Goal: Task Accomplishment & Management: Contribute content

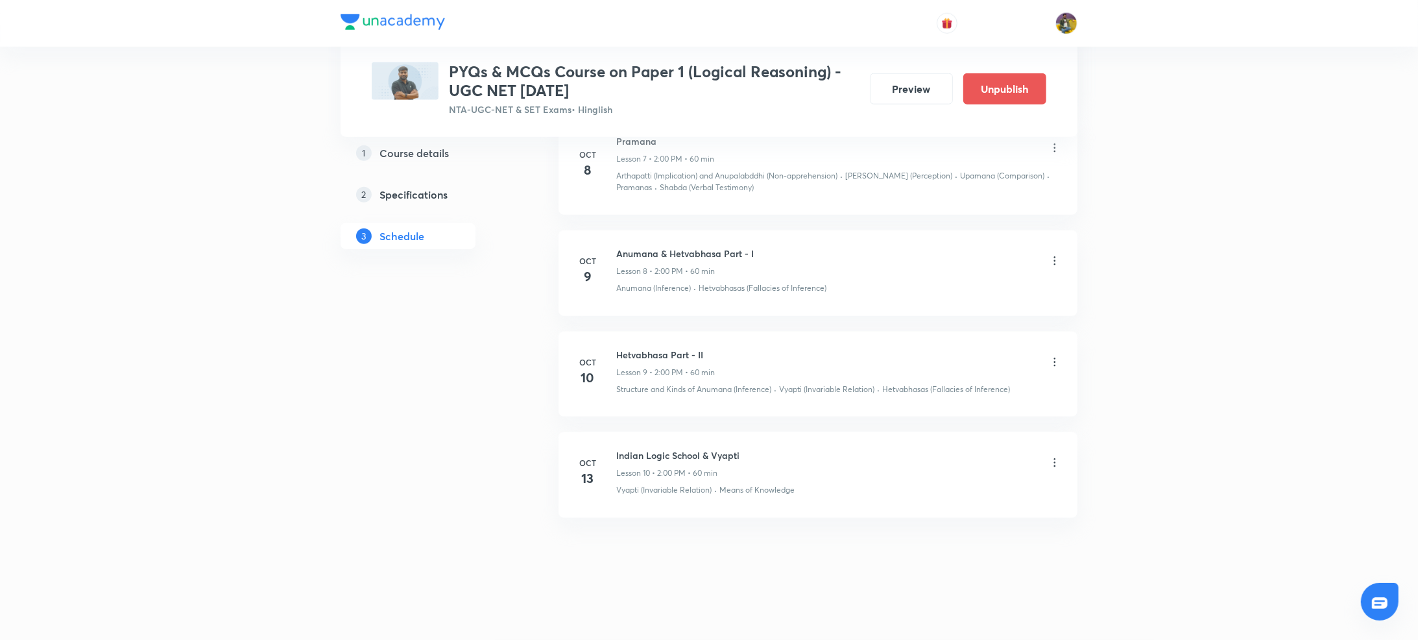
scroll to position [1470, 0]
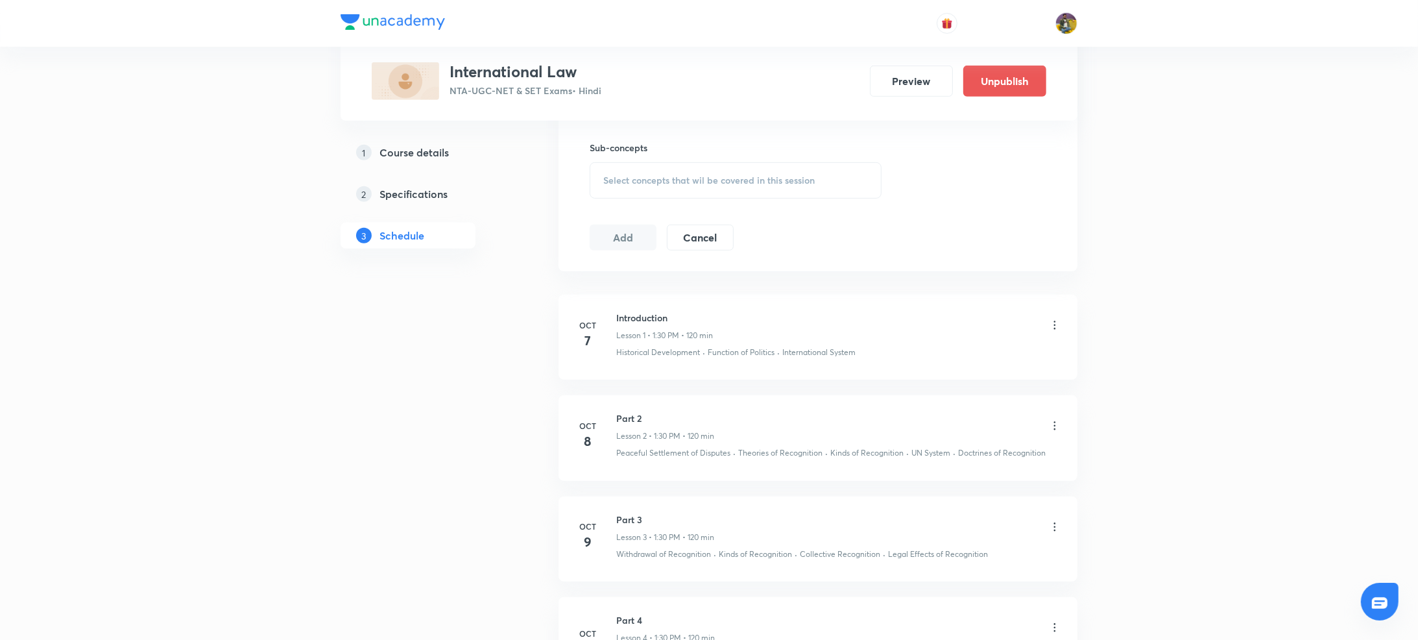
scroll to position [551, 0]
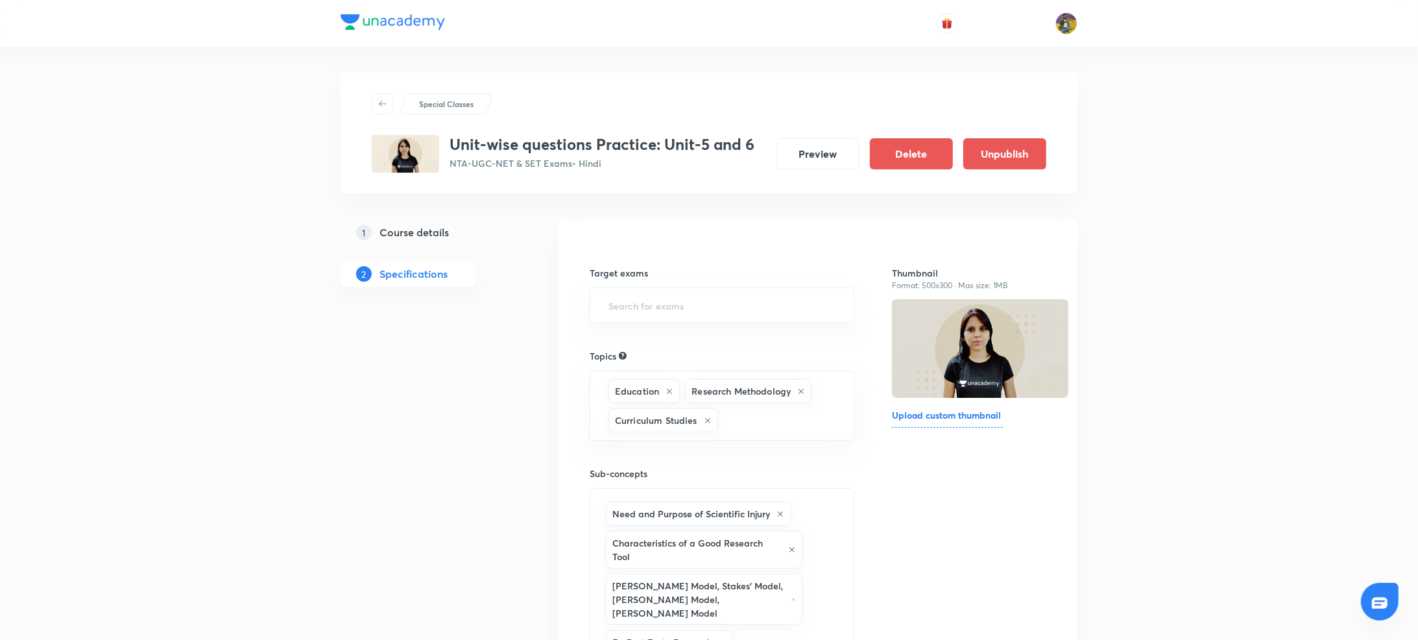
click at [793, 147] on button "Preview" at bounding box center [817, 153] width 83 height 31
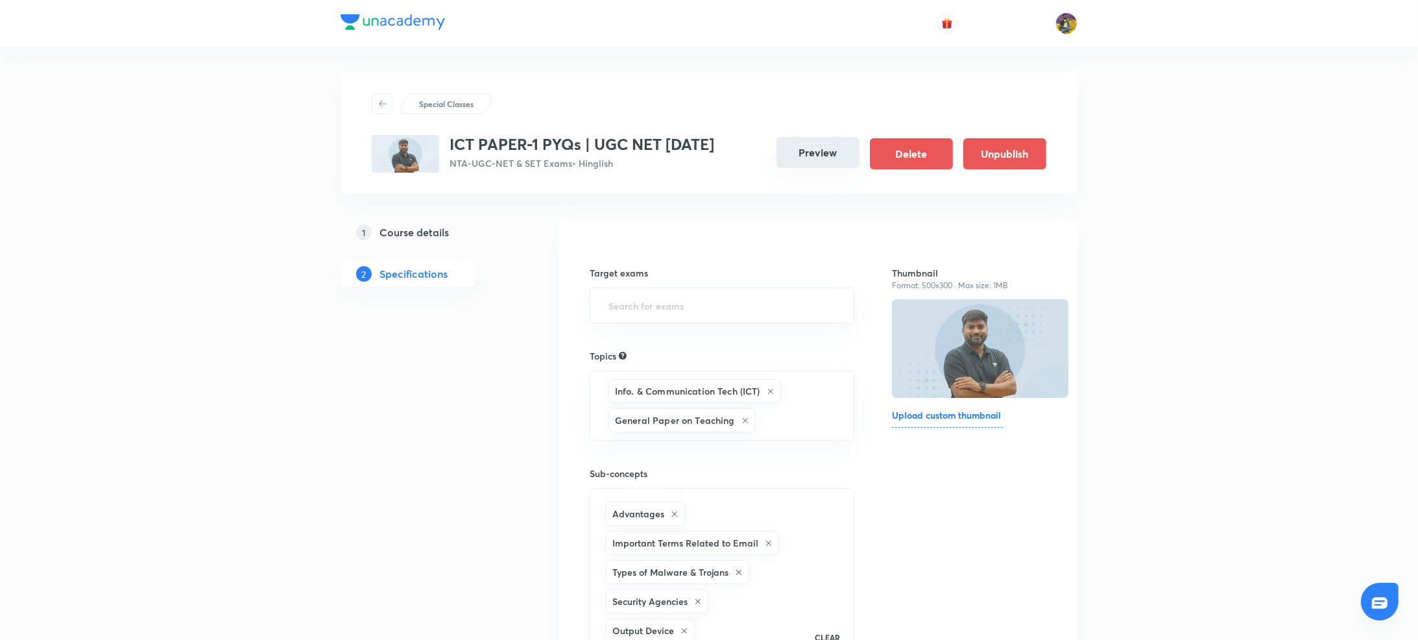
click at [837, 151] on button "Preview" at bounding box center [817, 152] width 83 height 31
click at [828, 152] on button "Preview" at bounding box center [817, 152] width 83 height 31
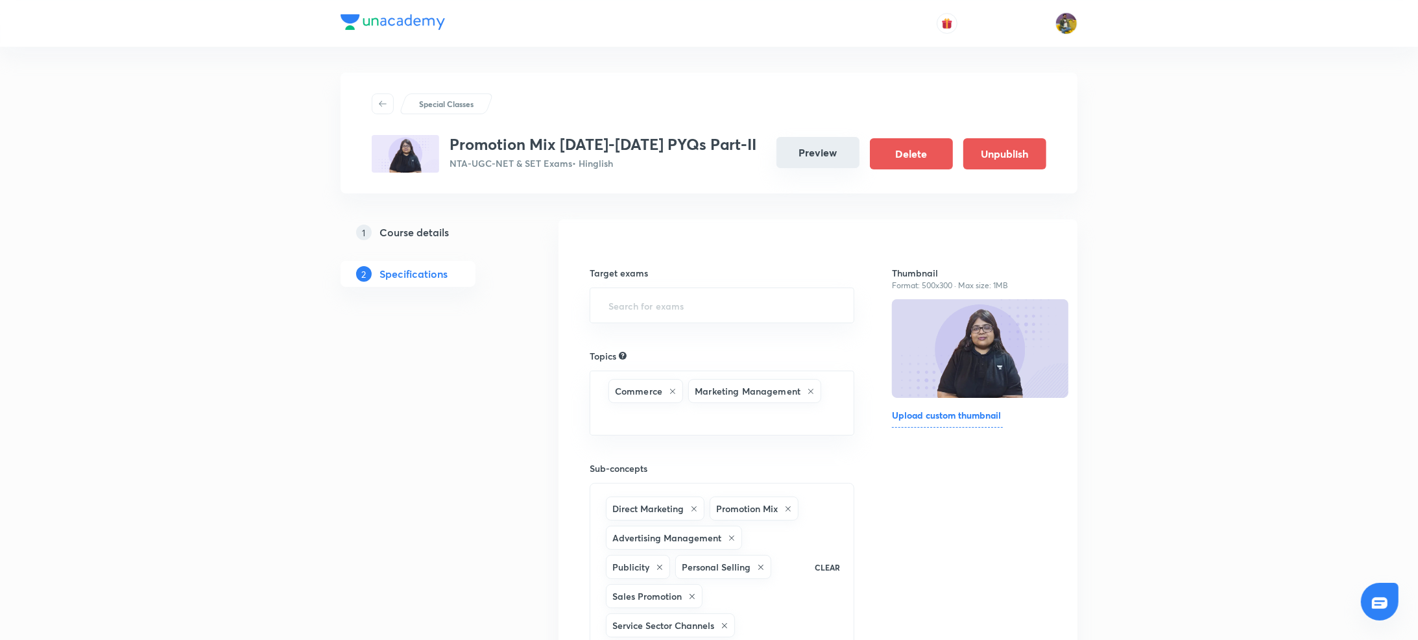
click at [798, 163] on button "Preview" at bounding box center [817, 152] width 83 height 31
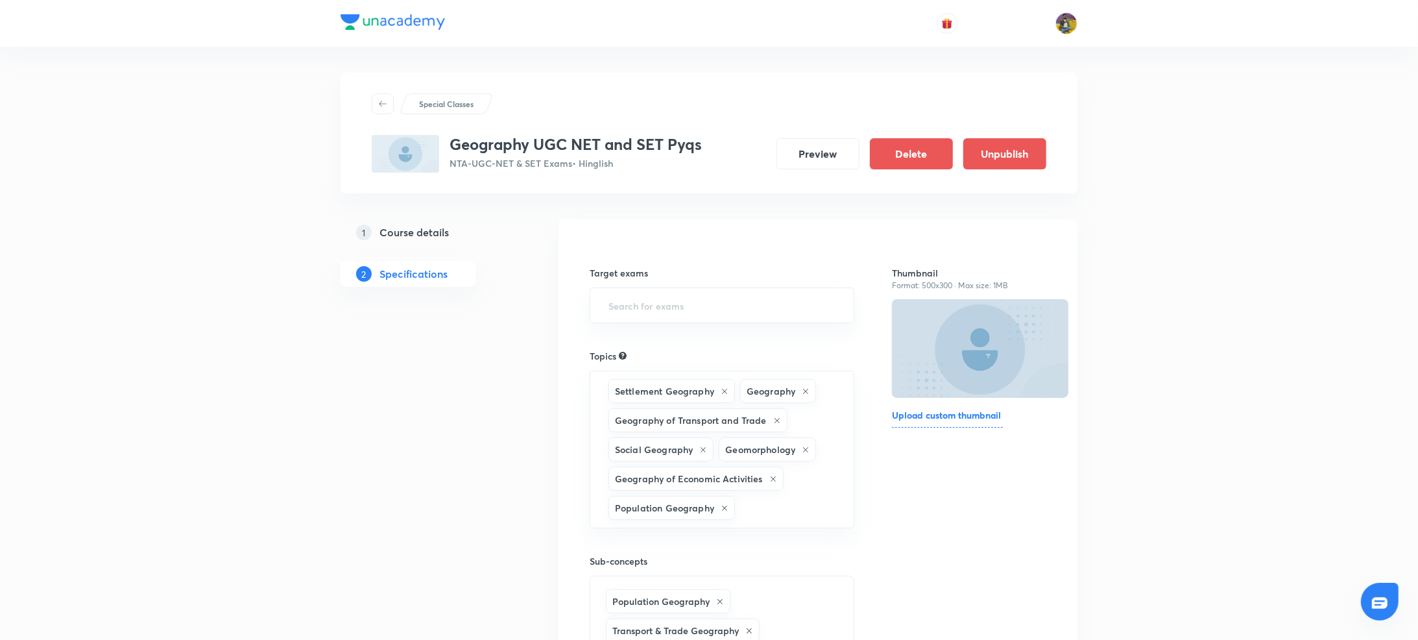
click at [795, 158] on button "Preview" at bounding box center [817, 153] width 83 height 31
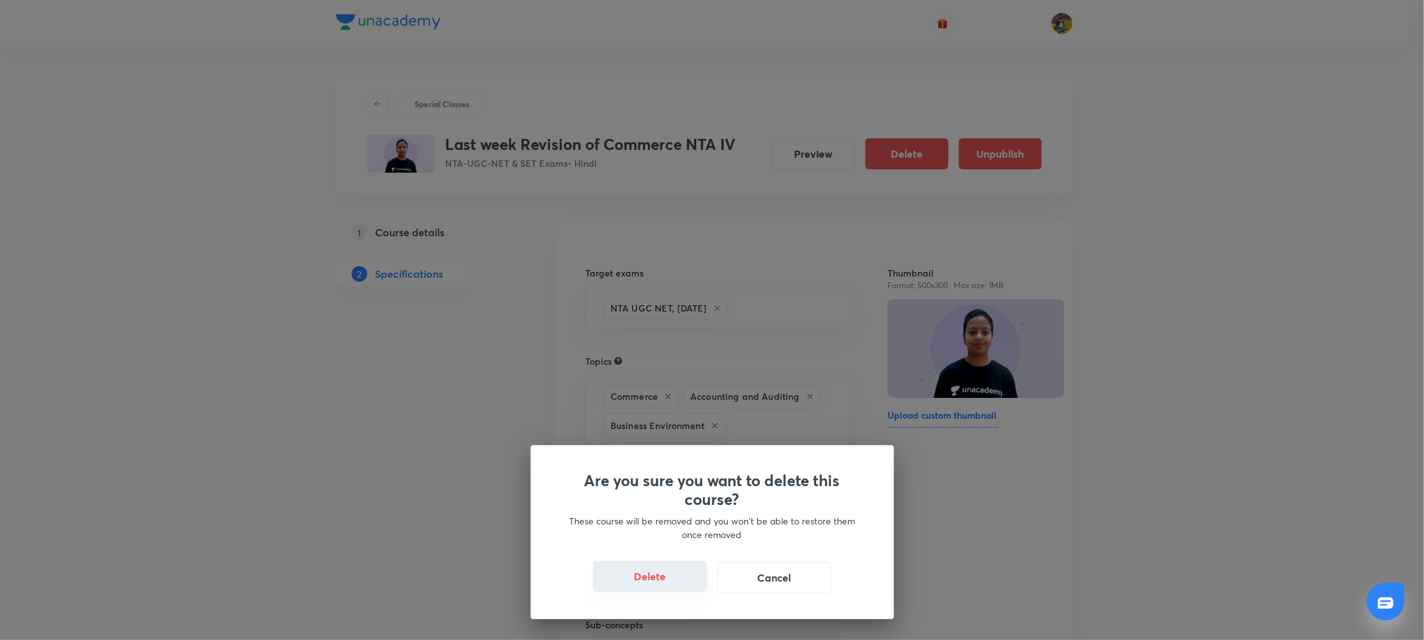
click at [640, 570] on button "Delete" at bounding box center [650, 575] width 114 height 31
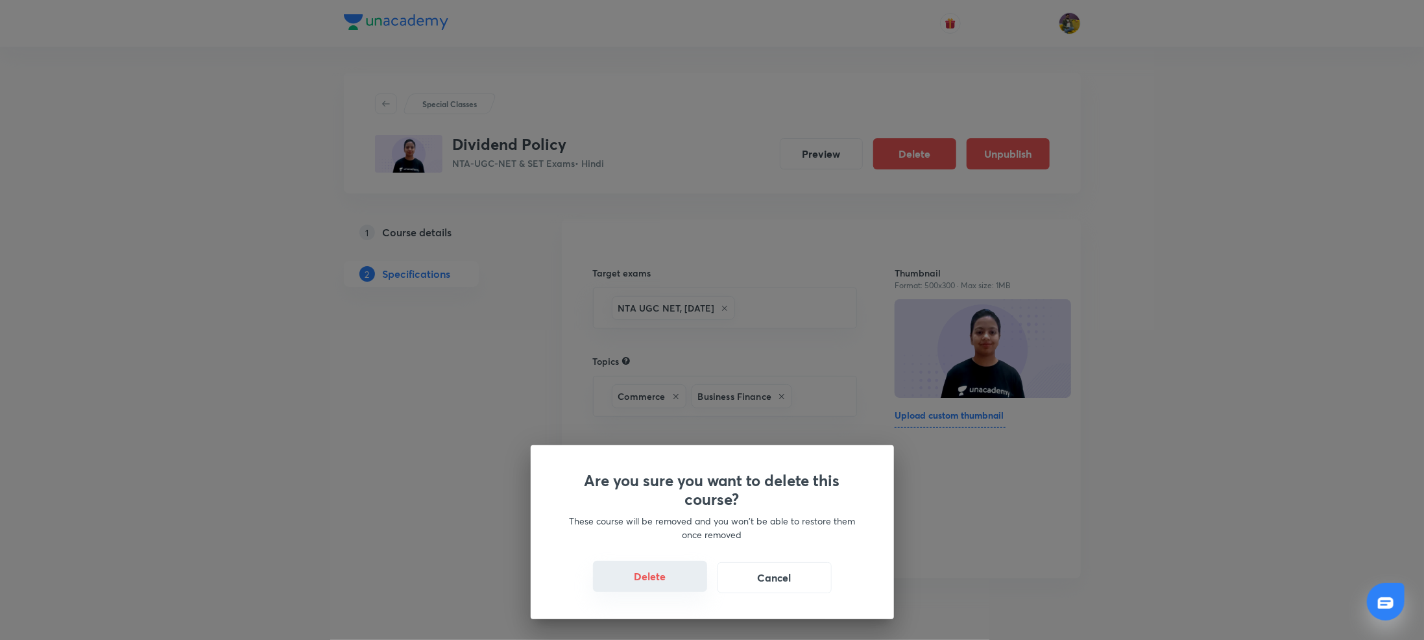
click at [665, 577] on button "Delete" at bounding box center [650, 575] width 114 height 31
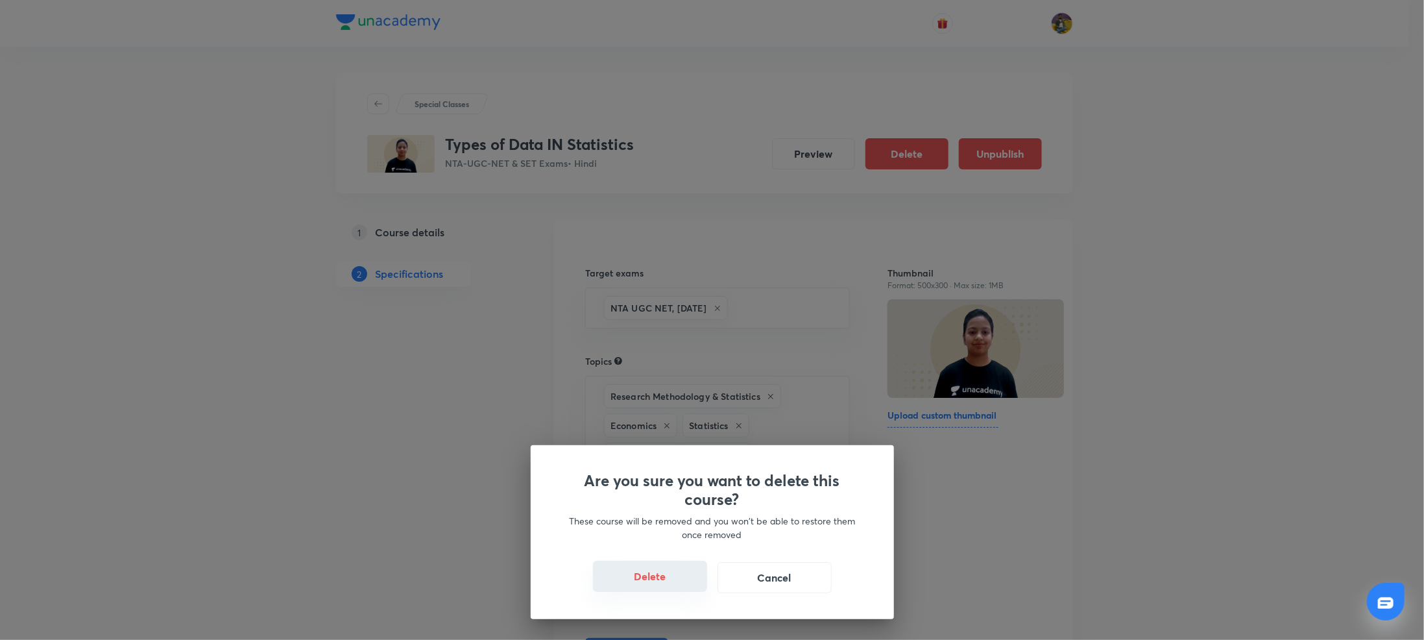
click at [646, 579] on button "Delete" at bounding box center [650, 575] width 114 height 31
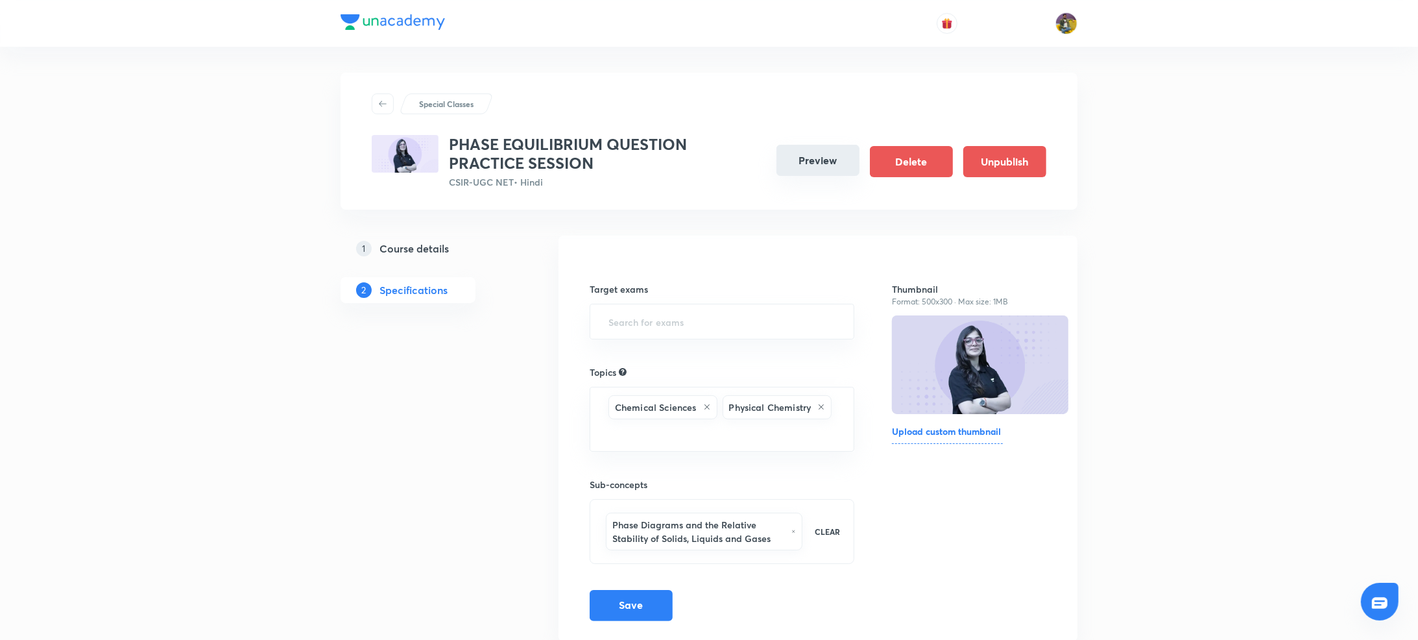
click at [791, 165] on button "Preview" at bounding box center [817, 160] width 83 height 31
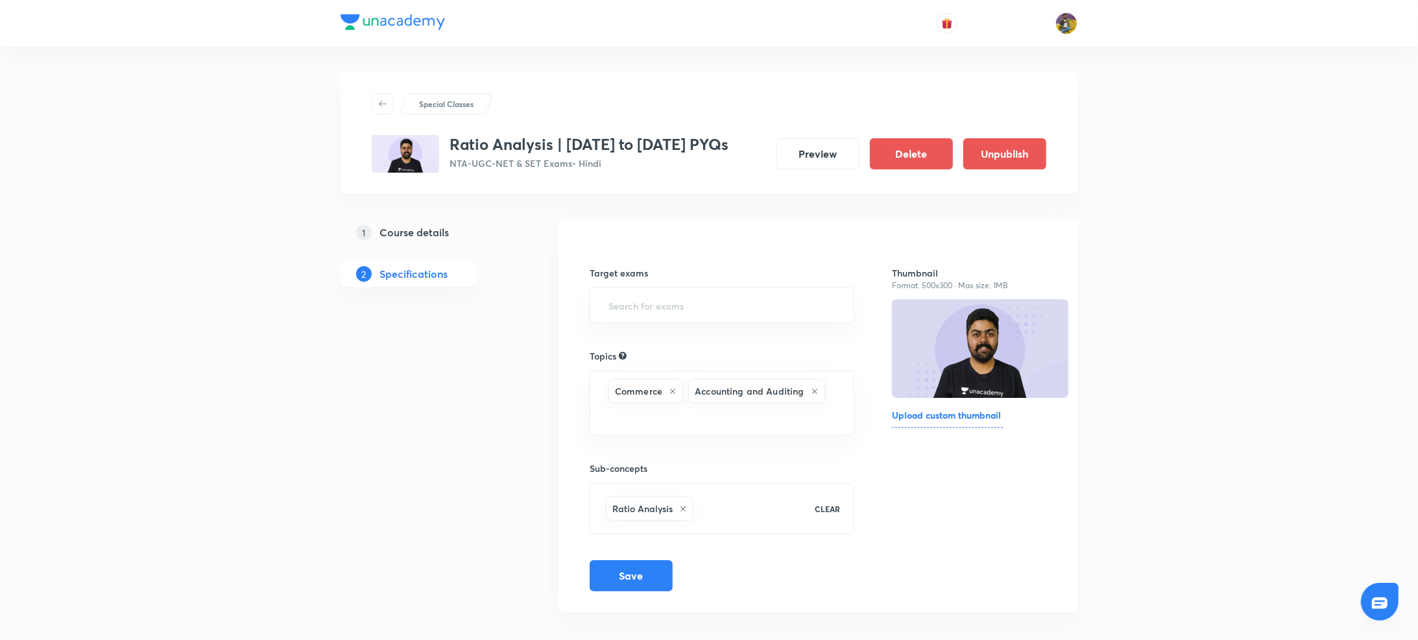
click at [804, 167] on button "Preview" at bounding box center [817, 153] width 83 height 31
click at [807, 161] on button "Preview" at bounding box center [817, 152] width 83 height 31
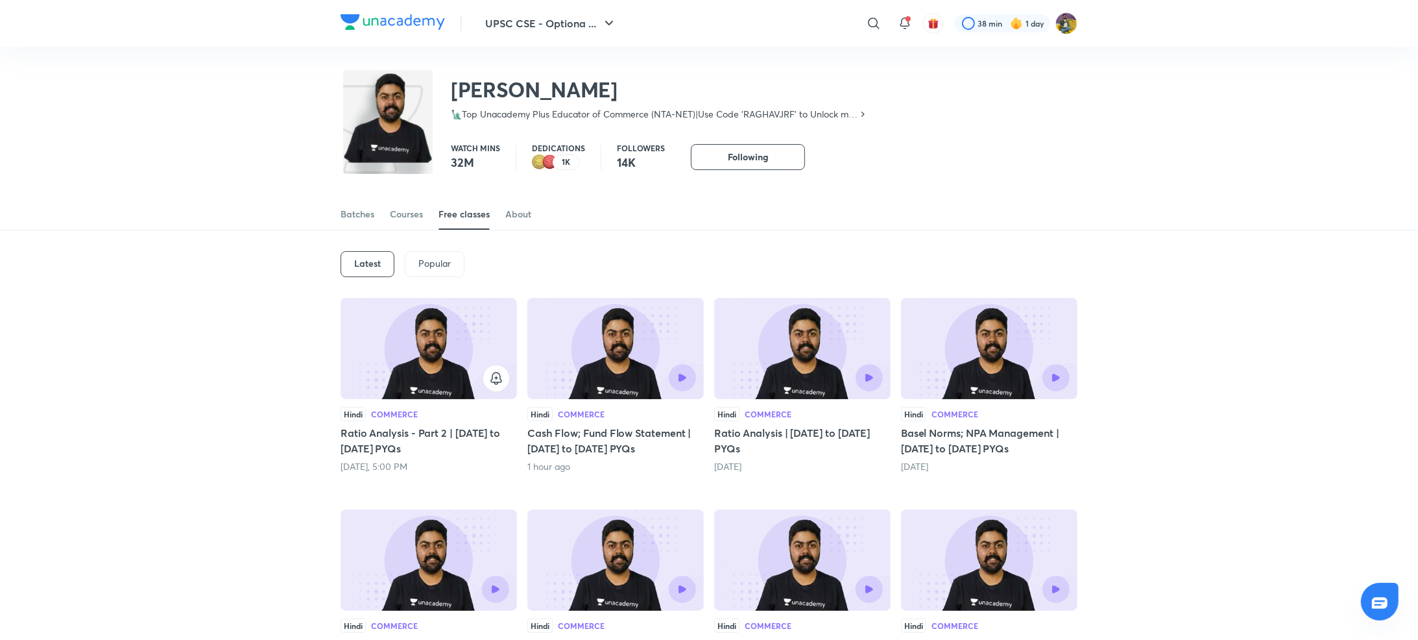
click at [770, 357] on img at bounding box center [802, 348] width 176 height 101
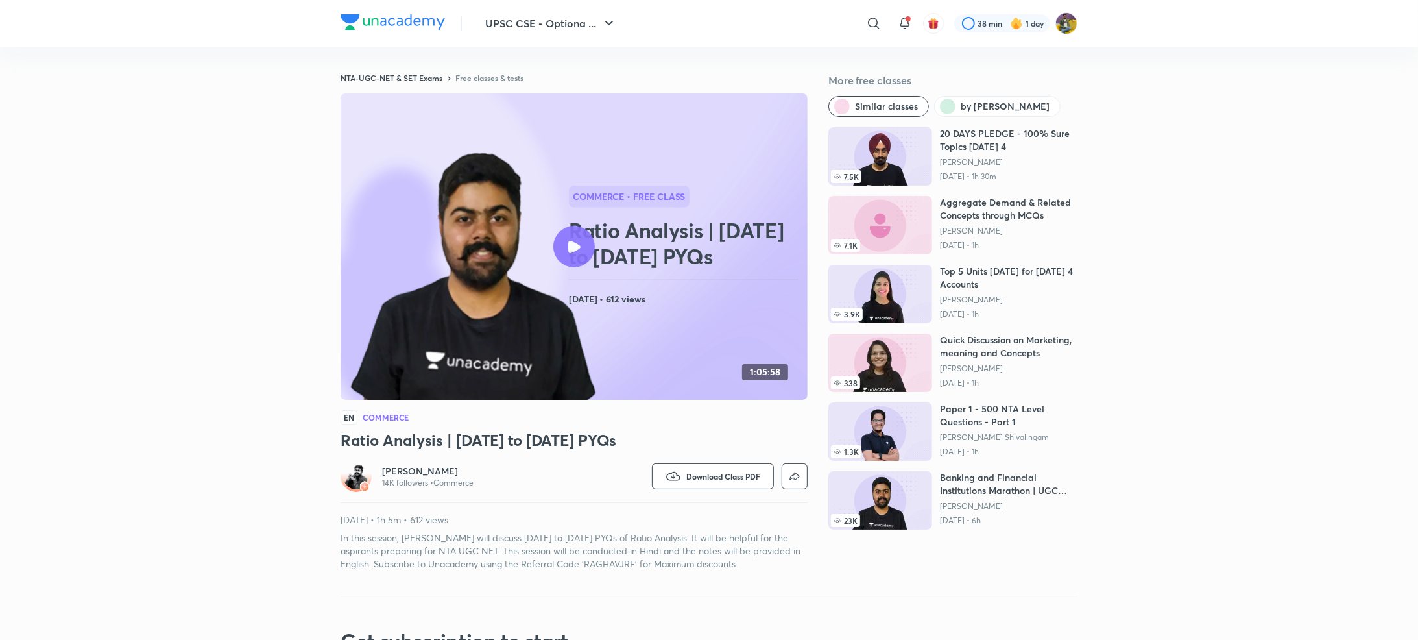
click at [564, 252] on div at bounding box center [574, 247] width 42 height 42
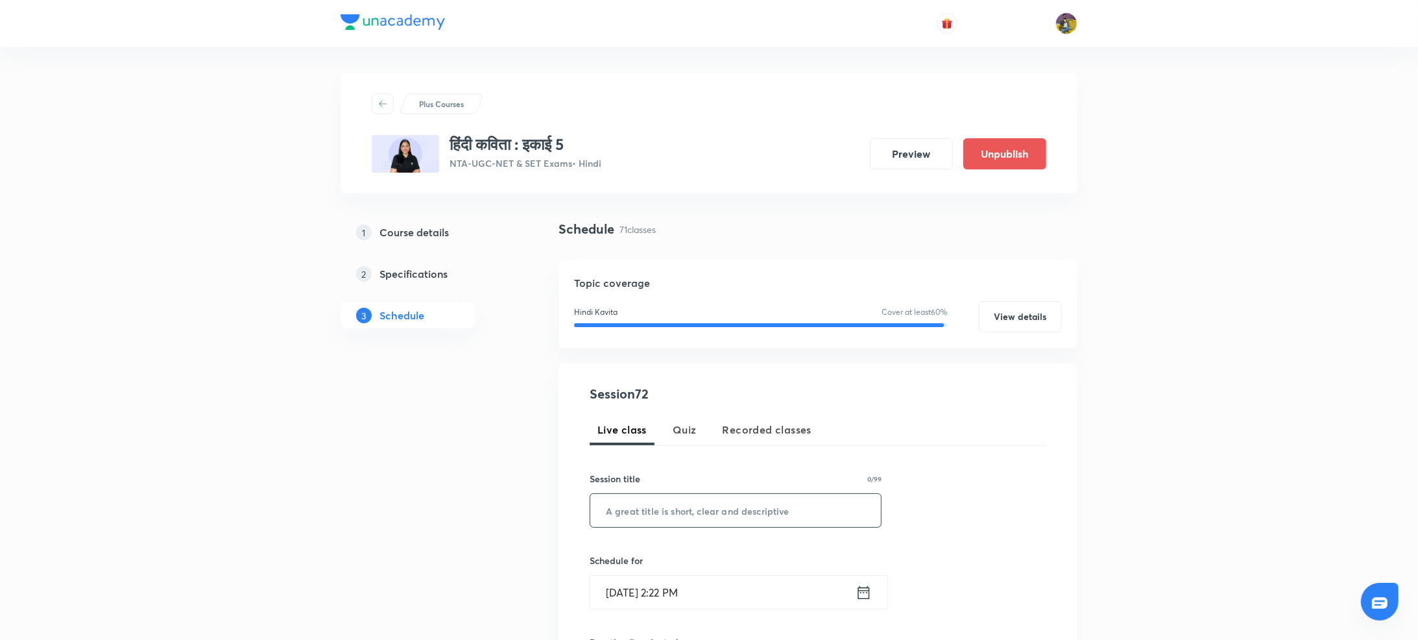
click at [651, 507] on input "text" at bounding box center [735, 510] width 291 height 33
click at [688, 511] on input "text" at bounding box center [735, 510] width 291 height 33
paste input "नागमती वियोग भाग 2"
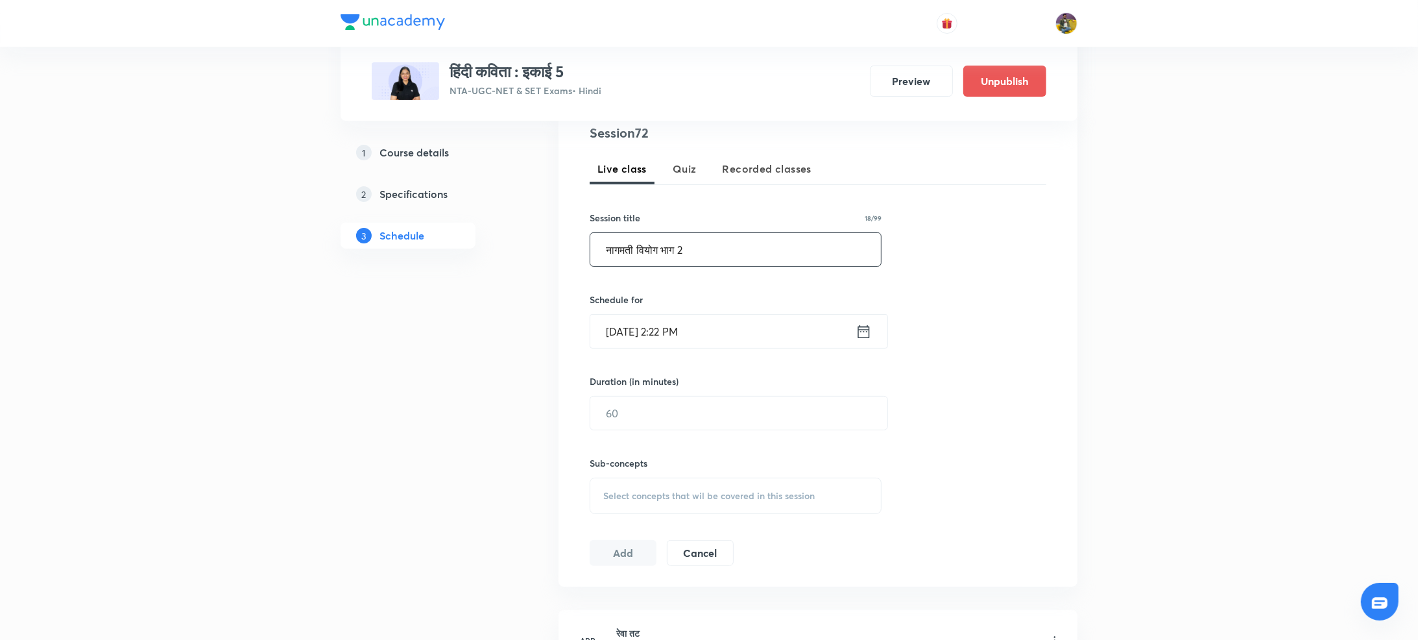
scroll to position [304, 0]
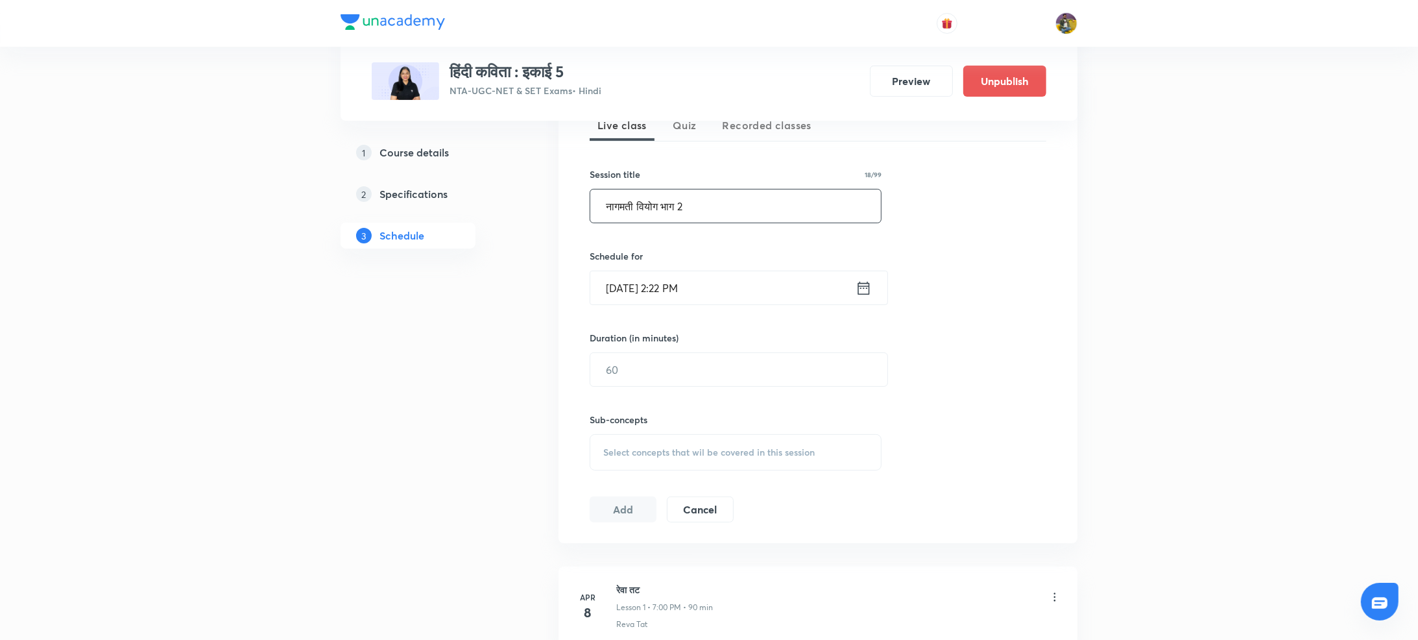
type input "नागमती वियोग भाग 2"
click at [640, 287] on input "Oct 7, 2025, 2:22 PM" at bounding box center [722, 287] width 265 height 33
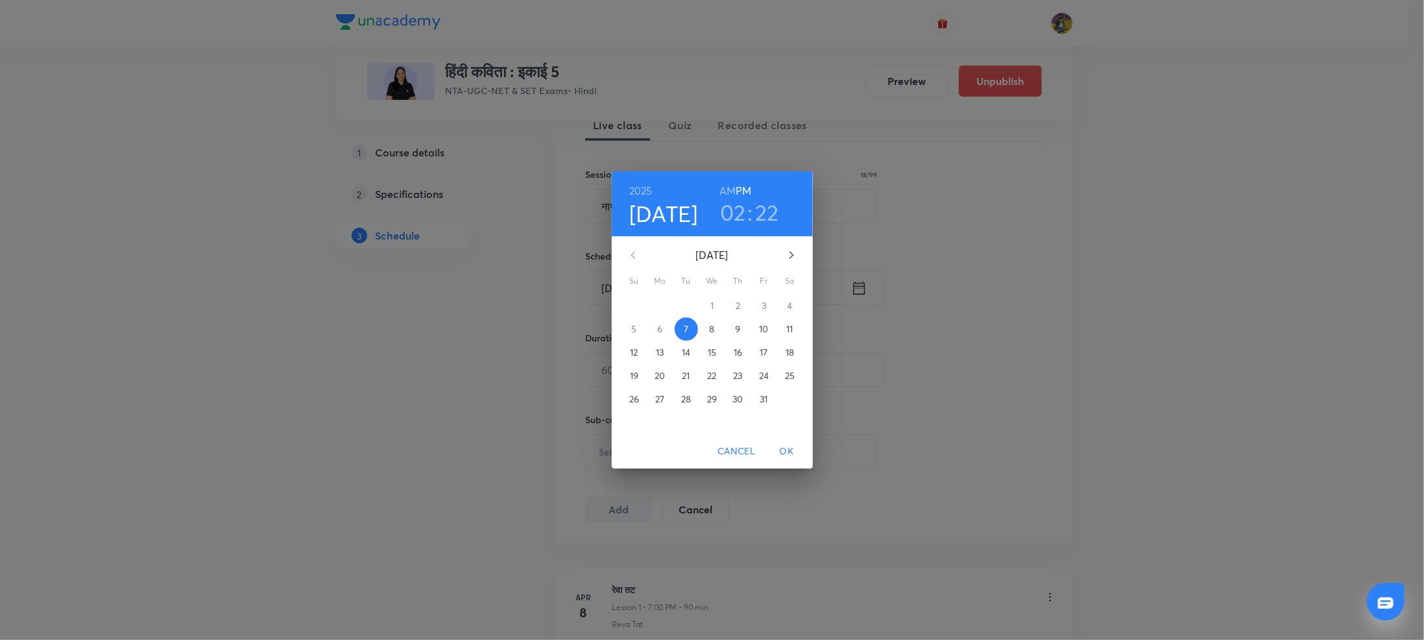
click at [733, 213] on h3 "02" at bounding box center [733, 211] width 26 height 27
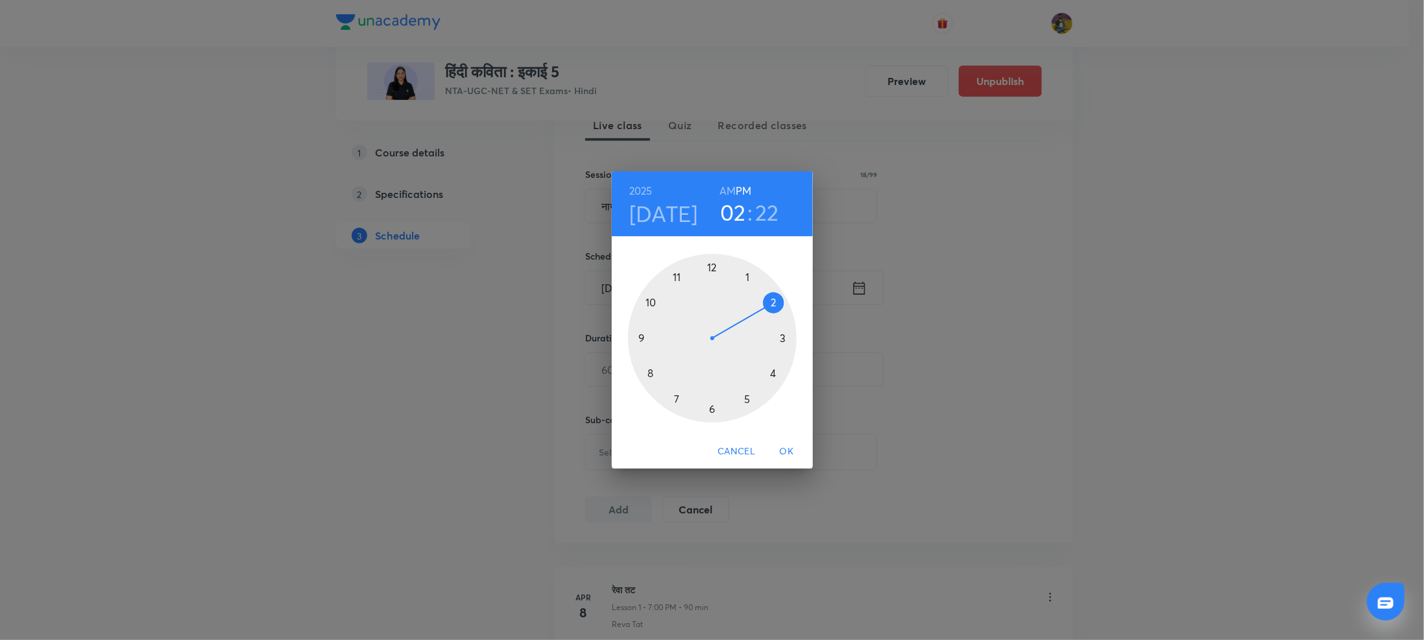
click at [677, 394] on div at bounding box center [712, 338] width 169 height 169
click at [712, 265] on div at bounding box center [712, 338] width 169 height 169
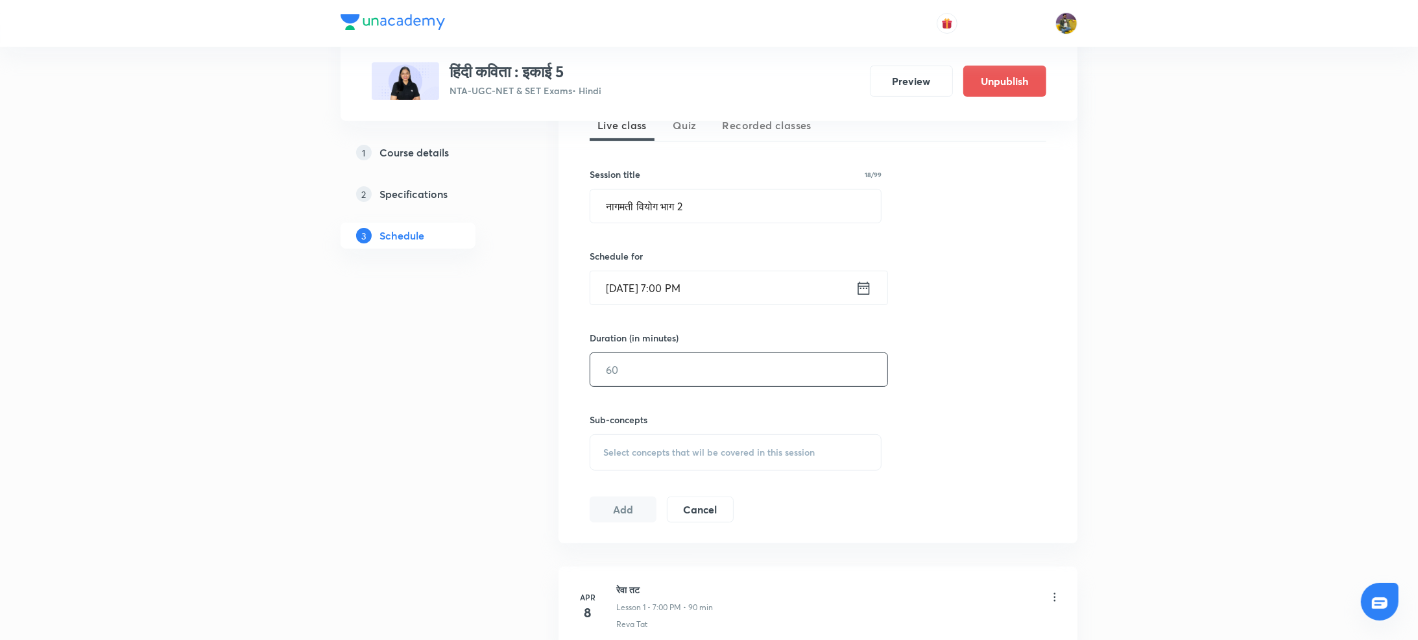
click at [627, 372] on input "text" at bounding box center [738, 369] width 297 height 33
type input "90"
click at [660, 459] on div "Select concepts that wil be covered in this session" at bounding box center [736, 452] width 292 height 36
click at [633, 565] on div "Bharatbharti Navam Sarg Covered previously" at bounding box center [735, 553] width 291 height 29
checkbox input "true"
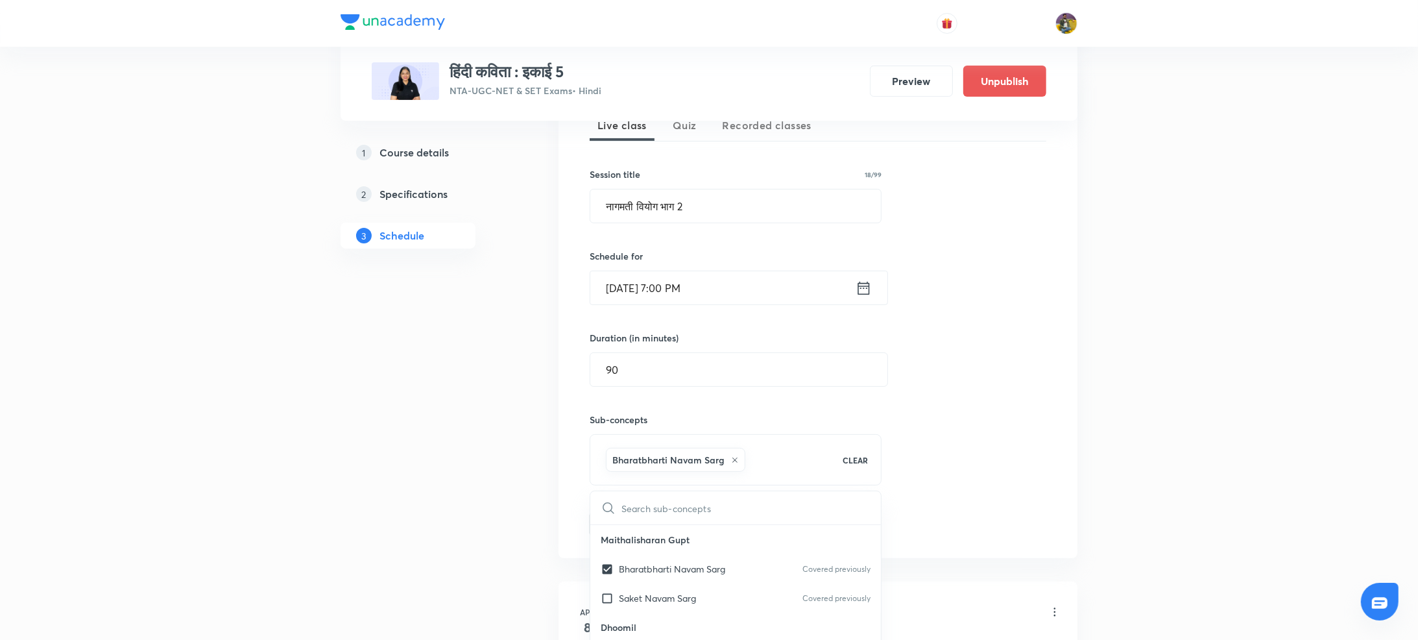
click at [608, 535] on button "Add" at bounding box center [623, 523] width 67 height 26
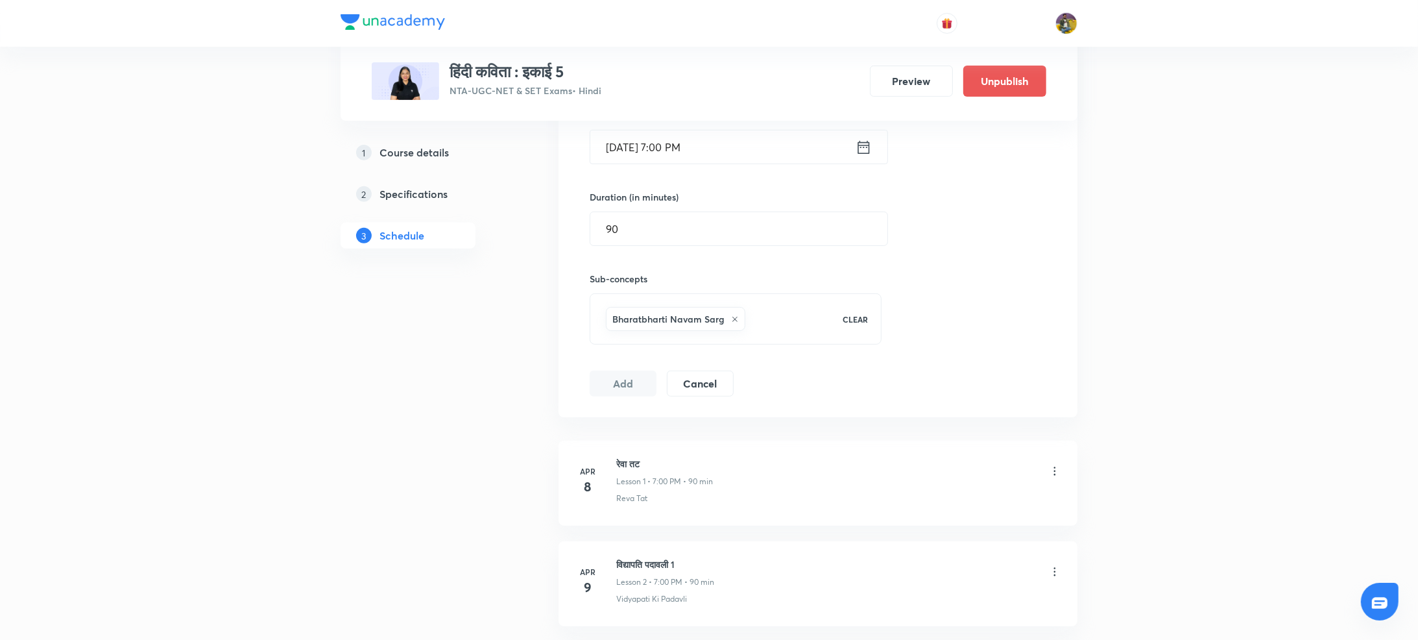
scroll to position [516, 0]
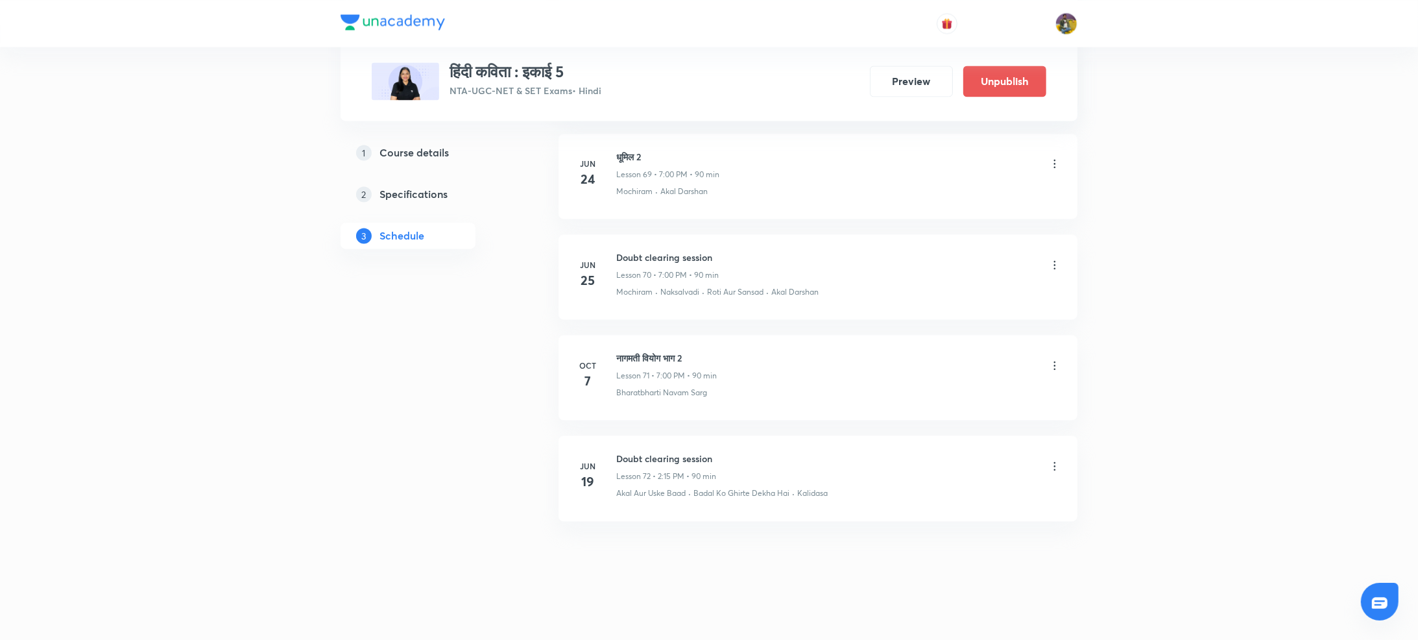
scroll to position [7576, 0]
